Goal: Transaction & Acquisition: Purchase product/service

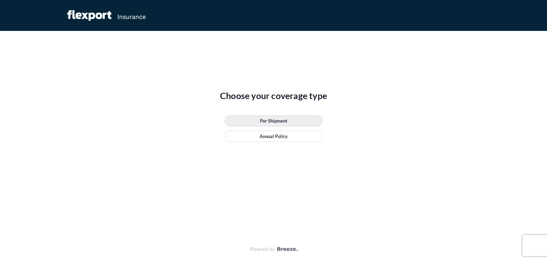
click at [279, 121] on p "Per Shipment" at bounding box center [273, 120] width 27 height 7
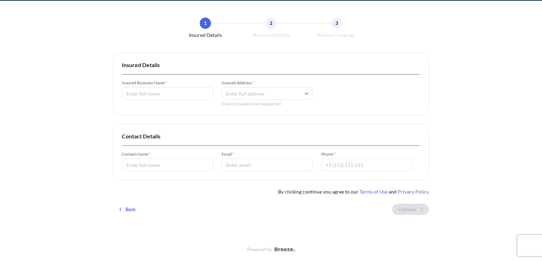
scroll to position [31, 0]
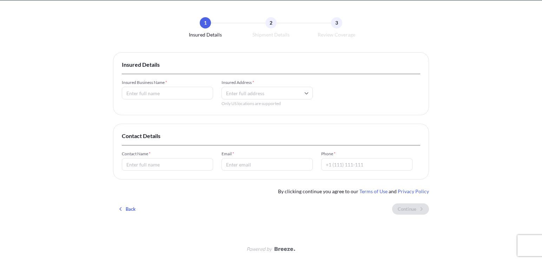
click at [146, 85] on div "Insured Business Name *" at bounding box center [167, 90] width 91 height 20
click at [148, 92] on input "Insured Business Name *" at bounding box center [167, 93] width 91 height 13
click at [246, 80] on span "Insured Address *" at bounding box center [266, 83] width 91 height 6
click at [246, 87] on input "Insured Address *" at bounding box center [266, 93] width 91 height 13
